Goal: Transaction & Acquisition: Purchase product/service

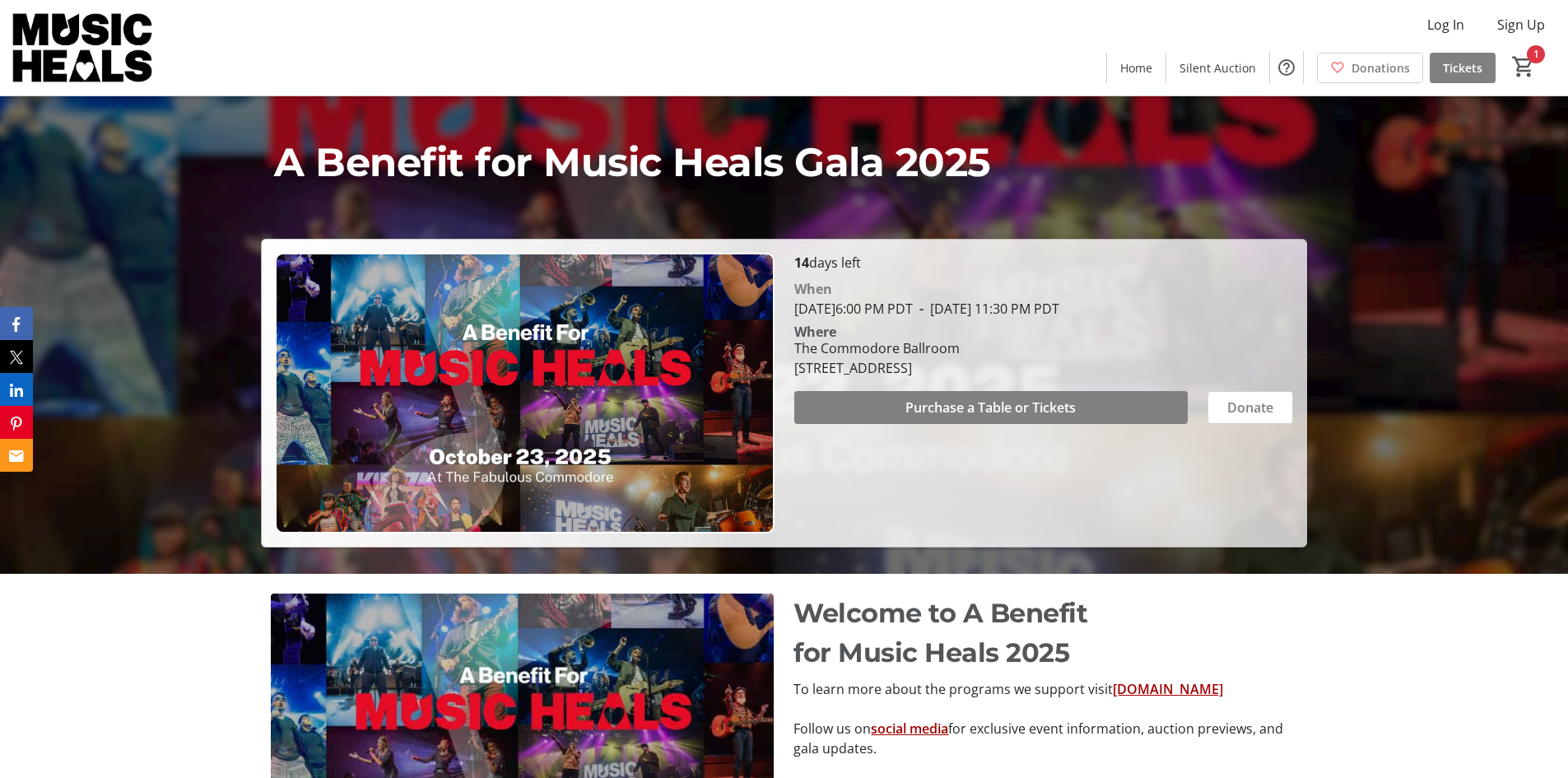
scroll to position [247, 0]
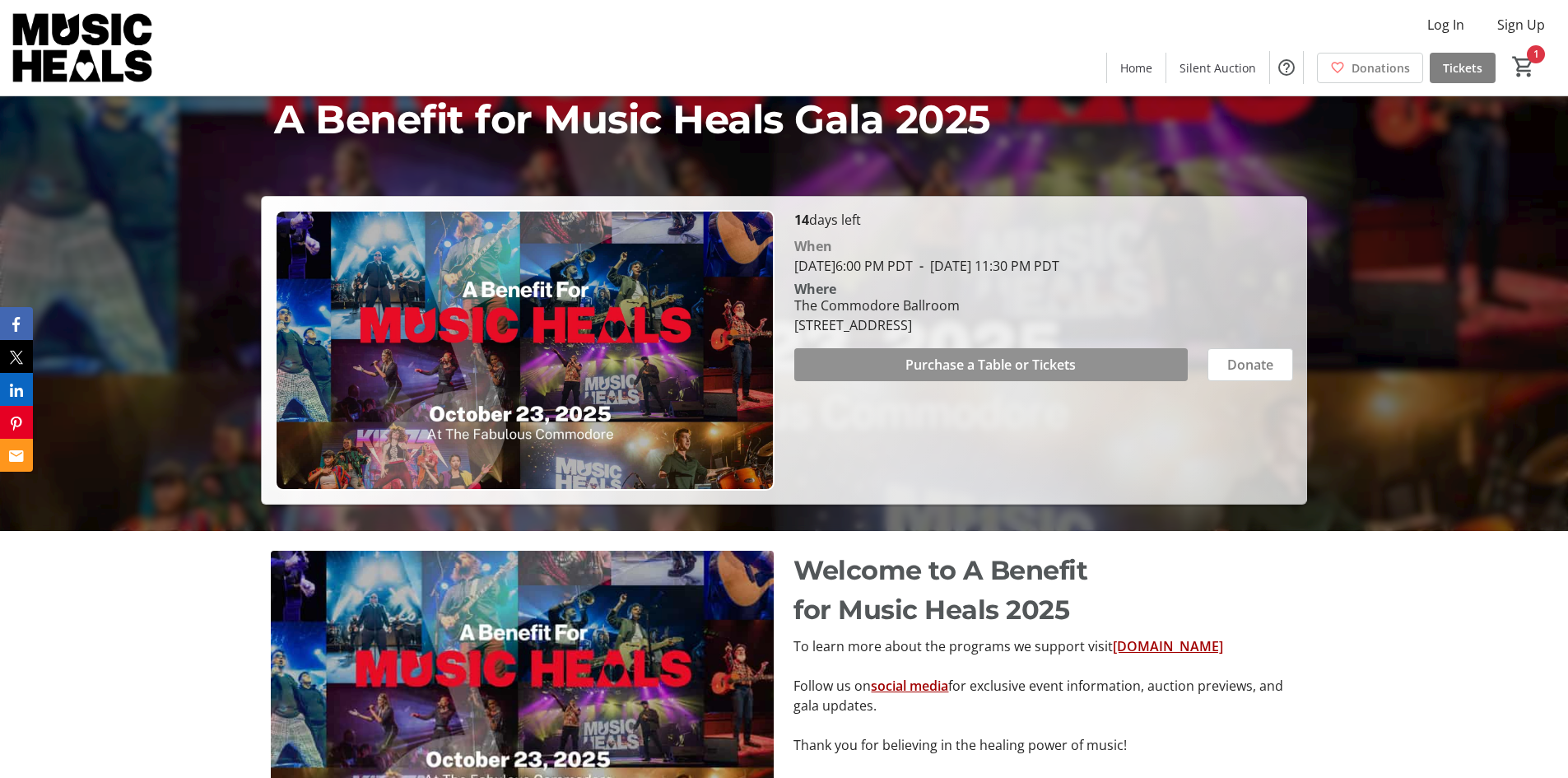
click at [947, 373] on span "Purchase a Table or Tickets" at bounding box center [990, 365] width 170 height 20
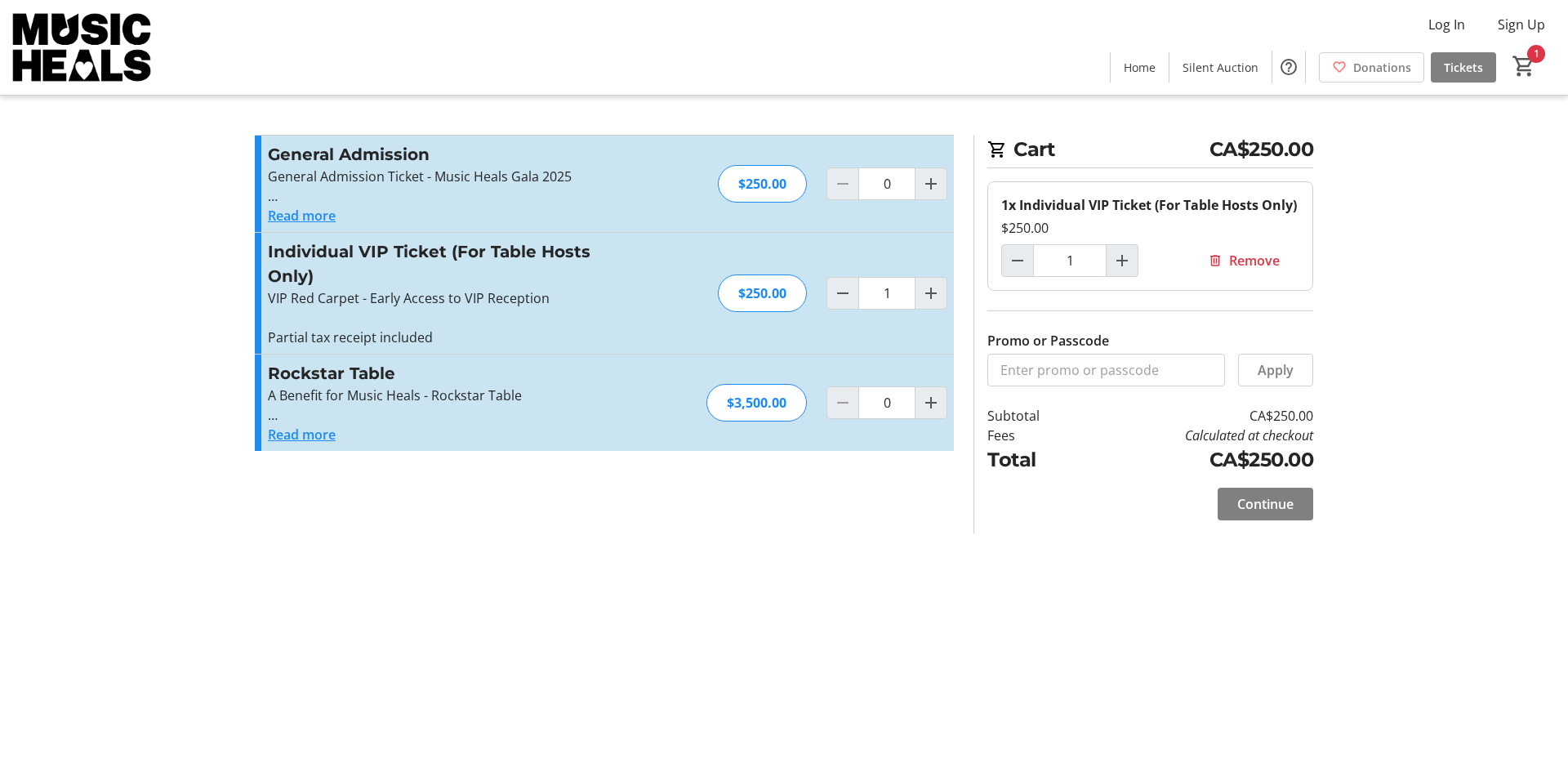
click at [539, 315] on p at bounding box center [446, 318] width 357 height 20
type input "1"
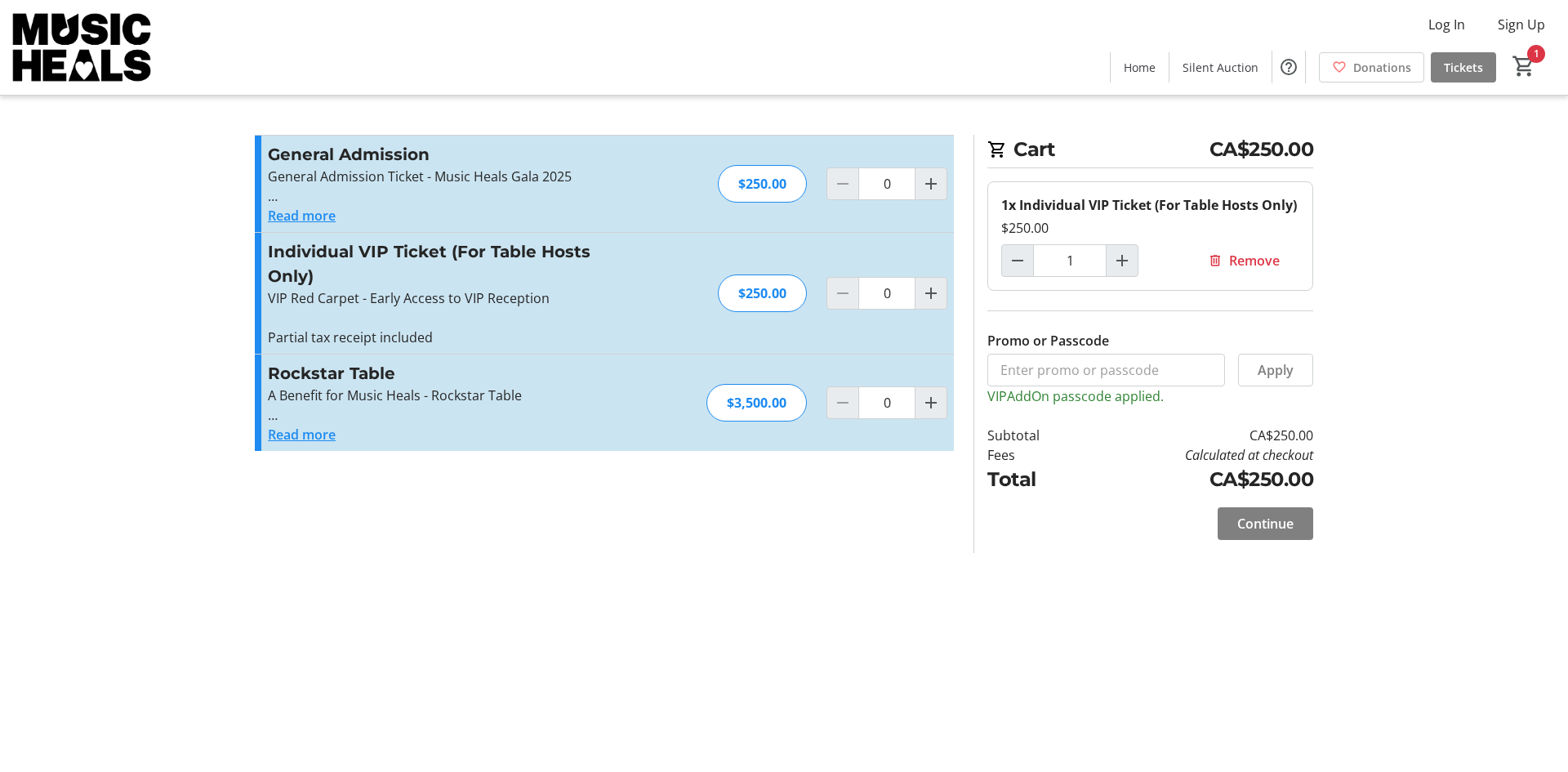
type input "1"
